Goal: Download file/media

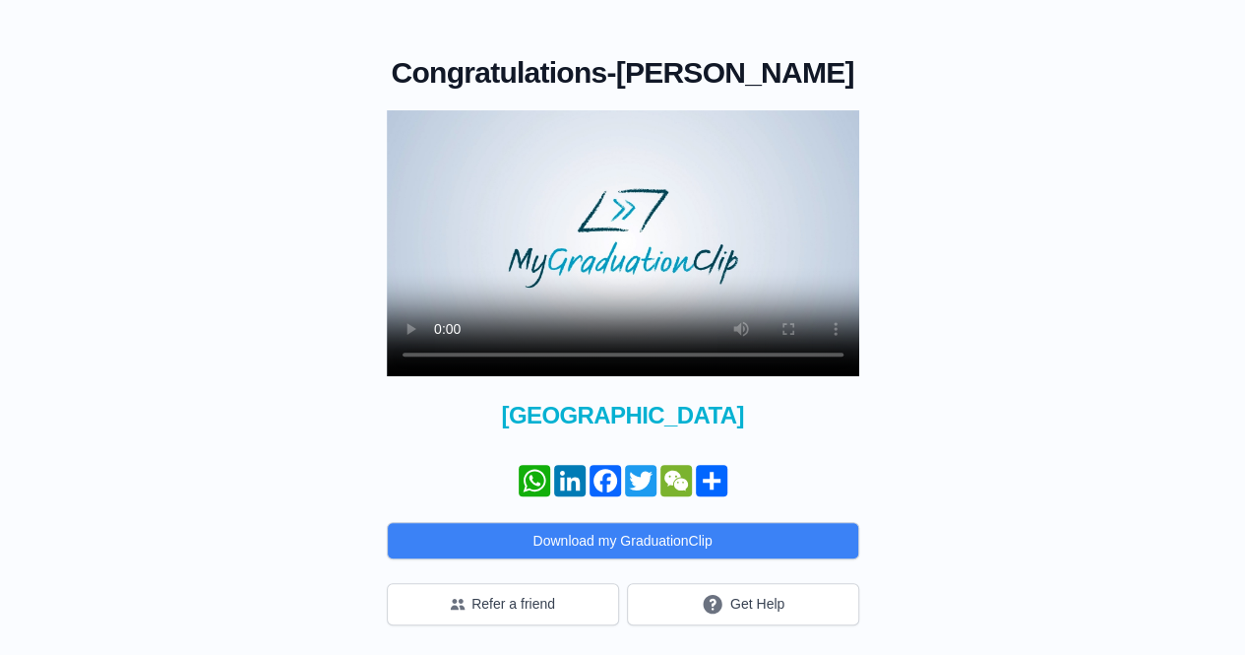
scroll to position [120, 0]
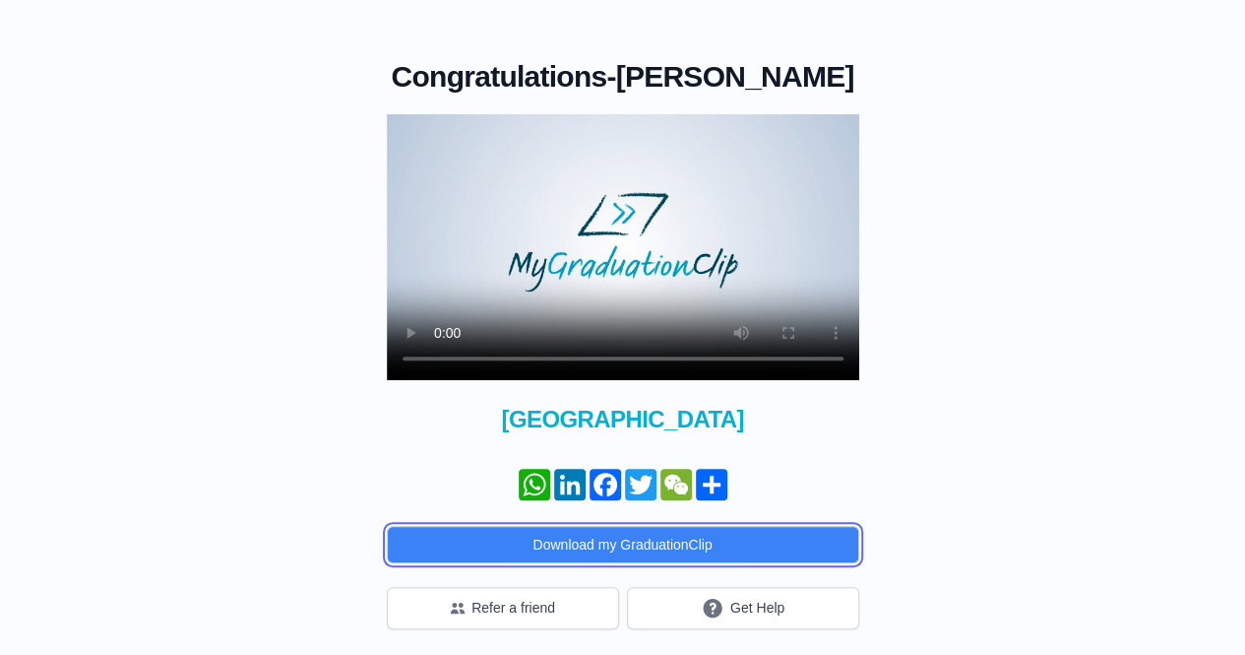
click at [566, 543] on button "Download my GraduationClip" at bounding box center [623, 544] width 472 height 37
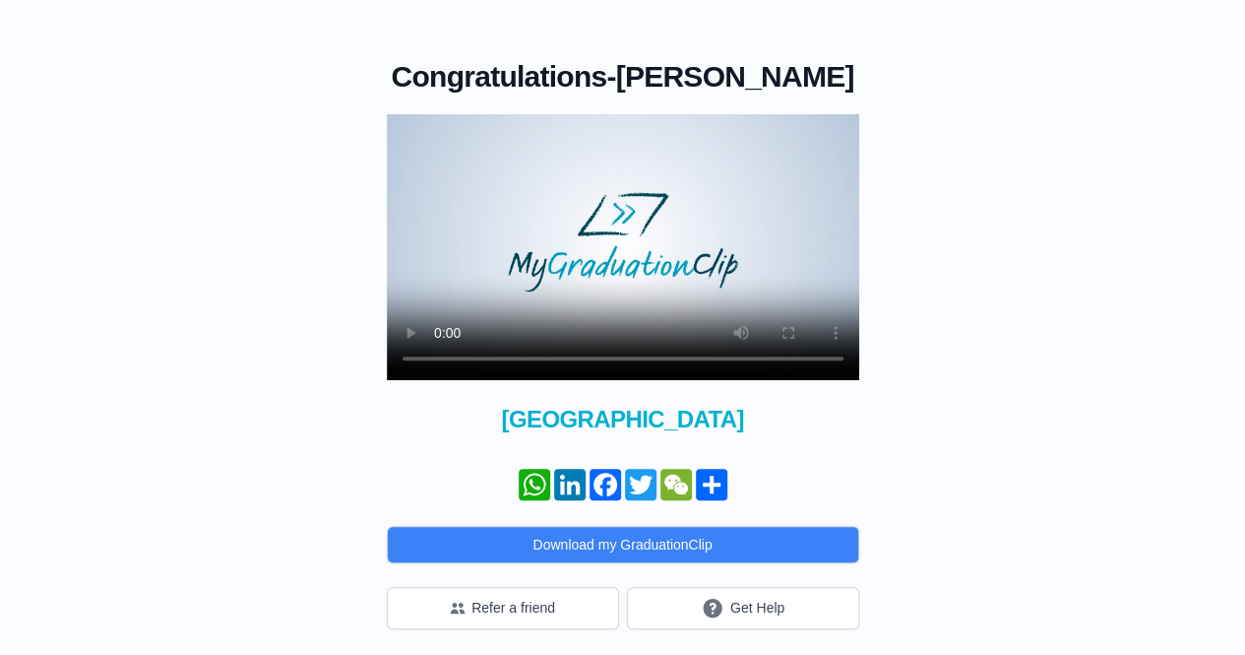
click at [1203, 126] on div "Congratulations - [PERSON_NAME] × Share your GraduationClip now! WhatsApp Linke…" at bounding box center [622, 304] width 1182 height 649
